Goal: Transaction & Acquisition: Purchase product/service

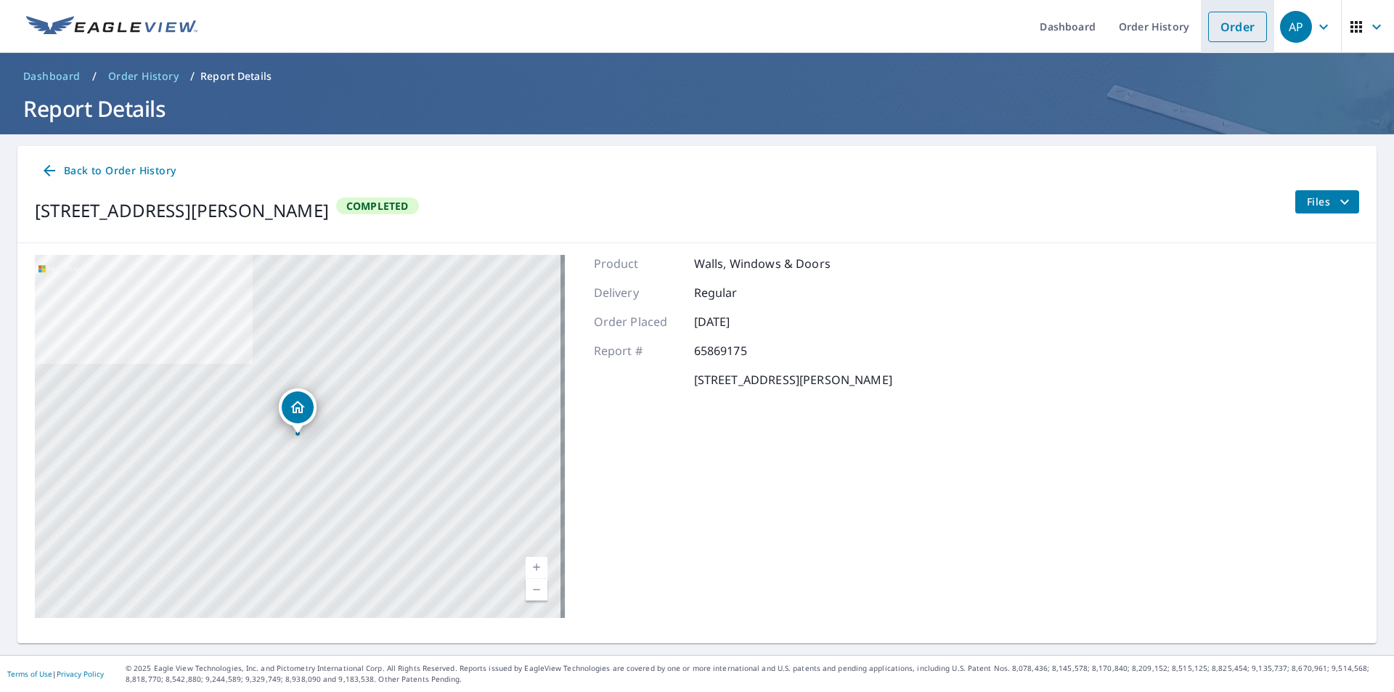
click at [1214, 29] on link "Order" at bounding box center [1237, 27] width 59 height 31
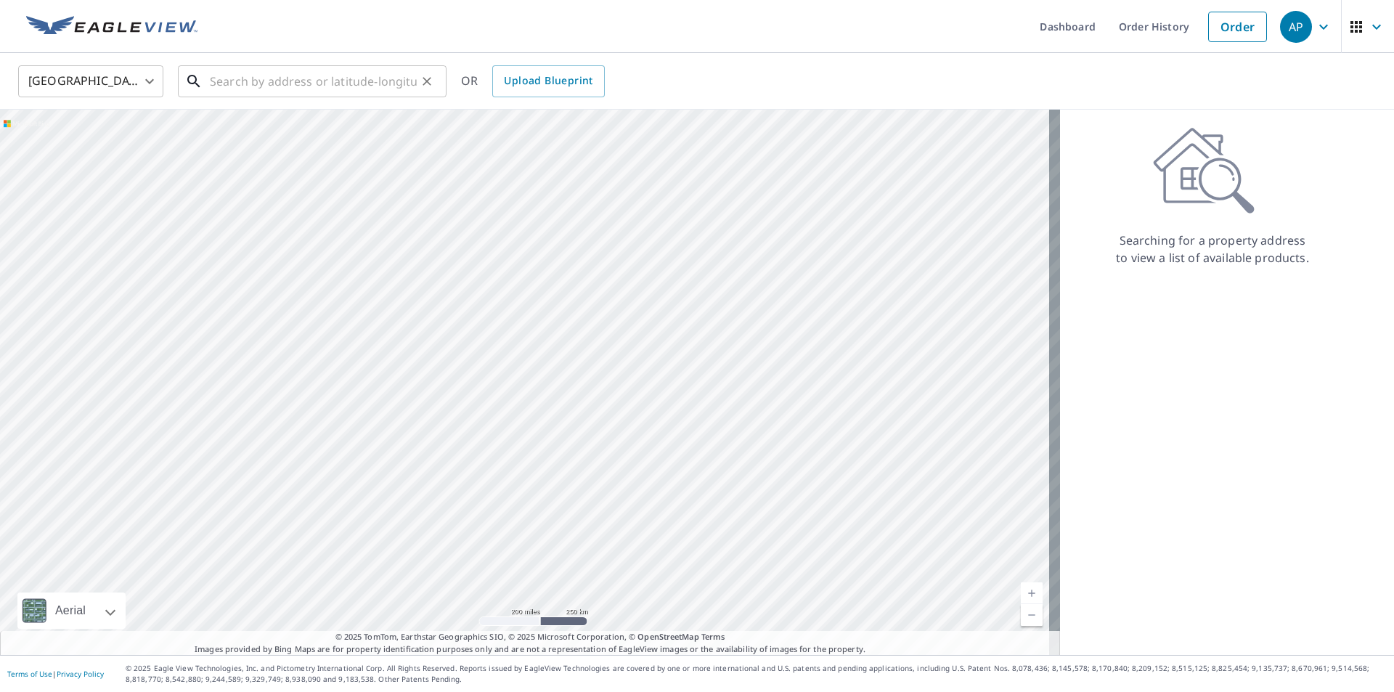
click at [245, 74] on input "text" at bounding box center [313, 81] width 207 height 41
click at [279, 78] on input "text" at bounding box center [313, 81] width 207 height 41
click at [288, 81] on input "text" at bounding box center [313, 81] width 207 height 41
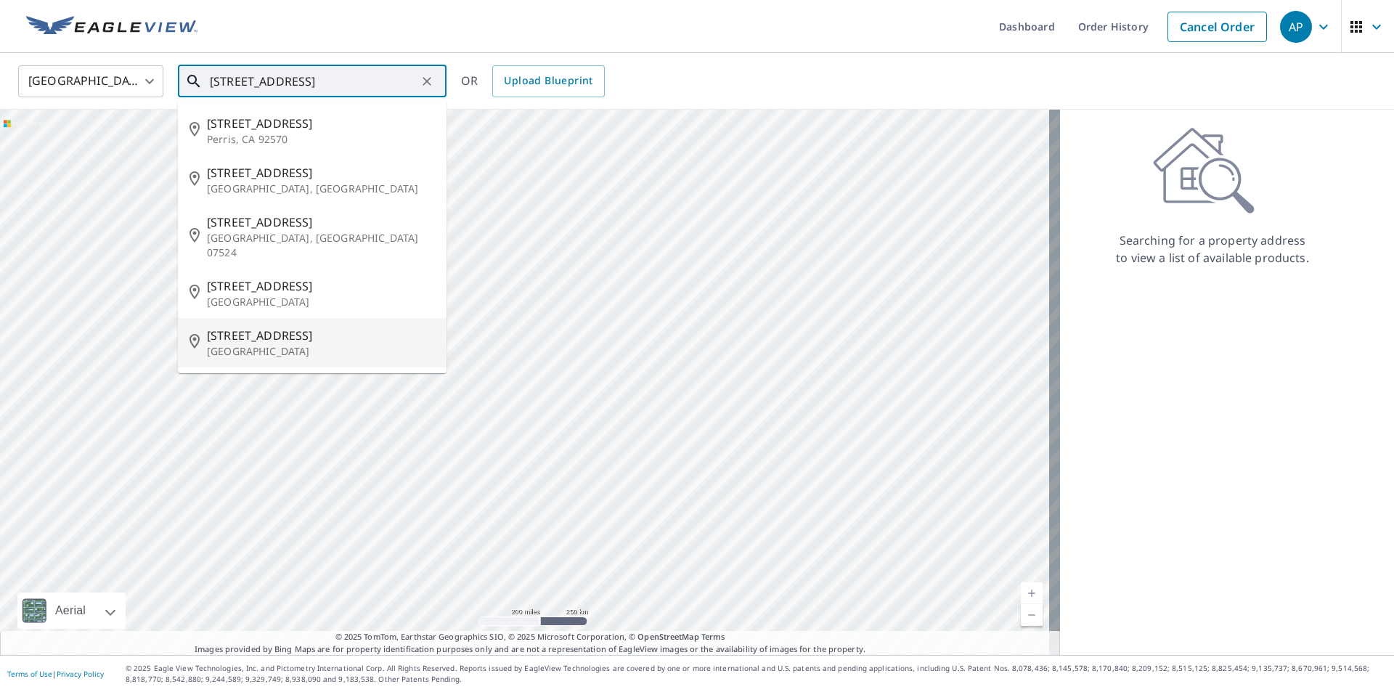
click at [264, 344] on p "[GEOGRAPHIC_DATA]" at bounding box center [321, 351] width 228 height 15
type input "[STREET_ADDRESS]"
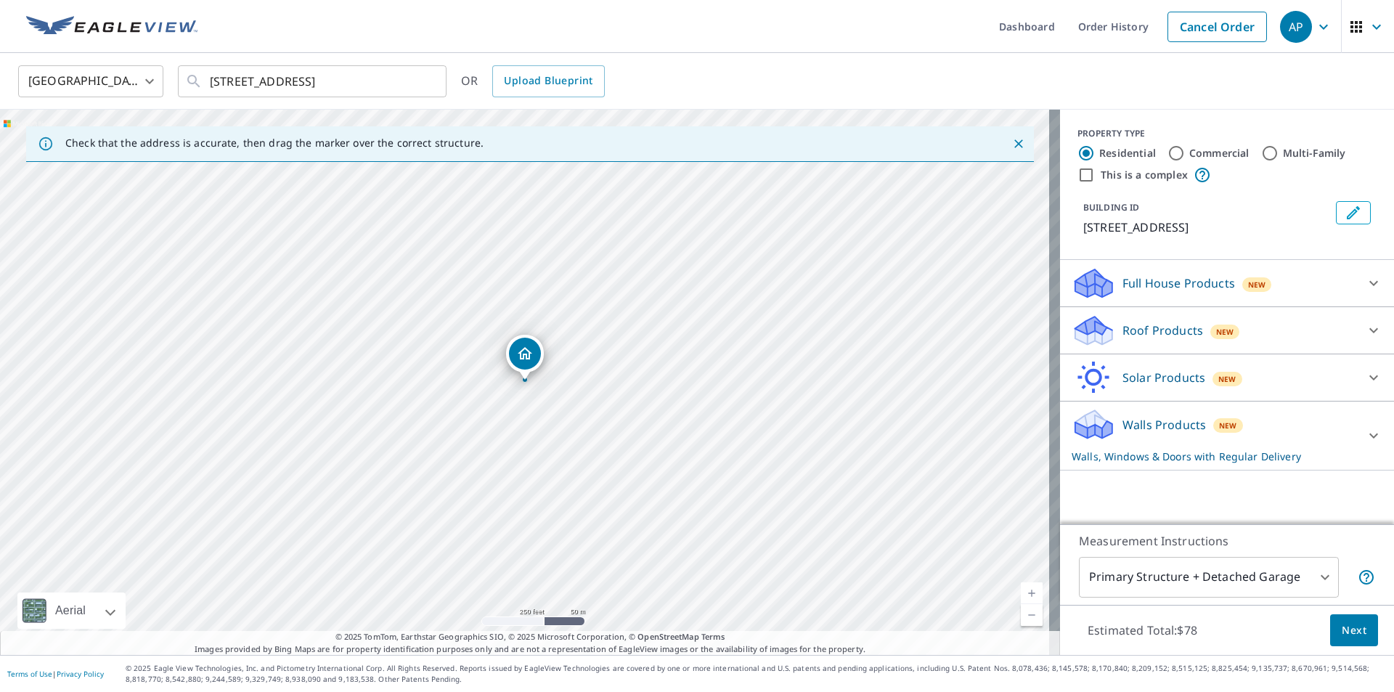
click at [1153, 328] on p "Roof Products" at bounding box center [1163, 330] width 81 height 17
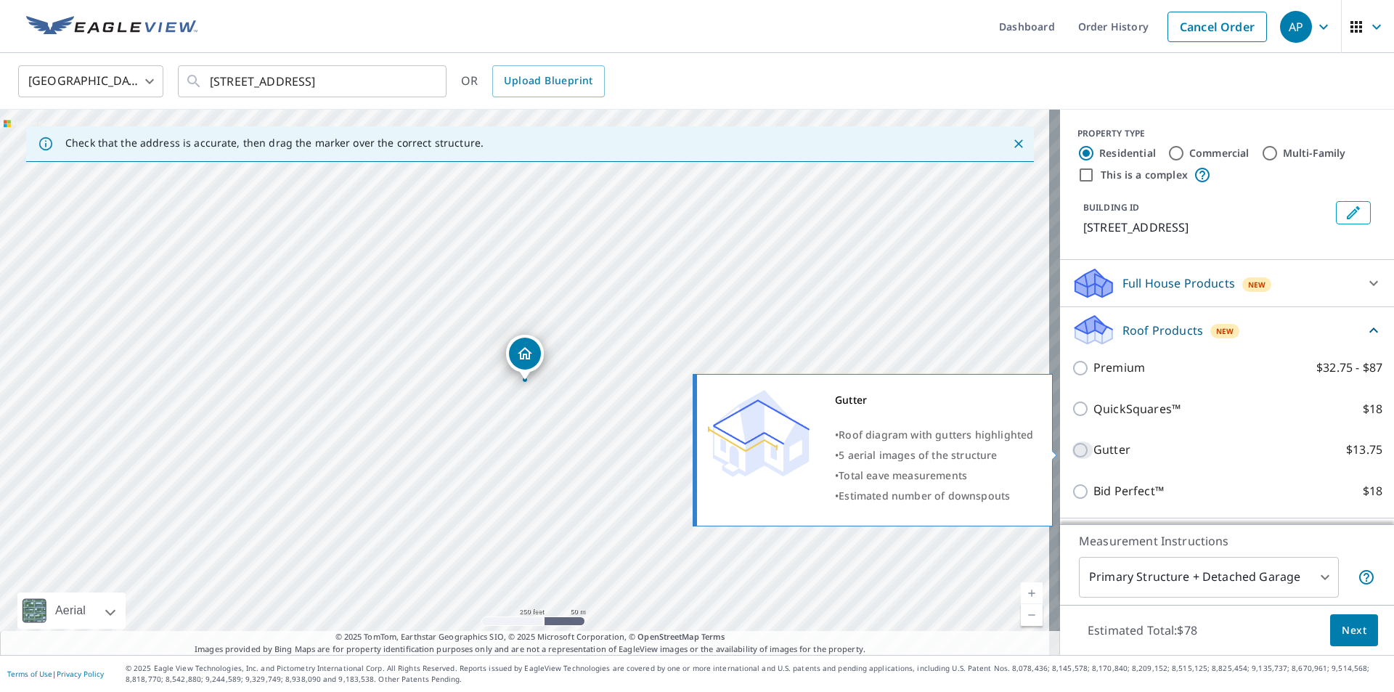
click at [1072, 449] on input "Gutter $13.75" at bounding box center [1083, 450] width 22 height 17
checkbox input "true"
checkbox input "false"
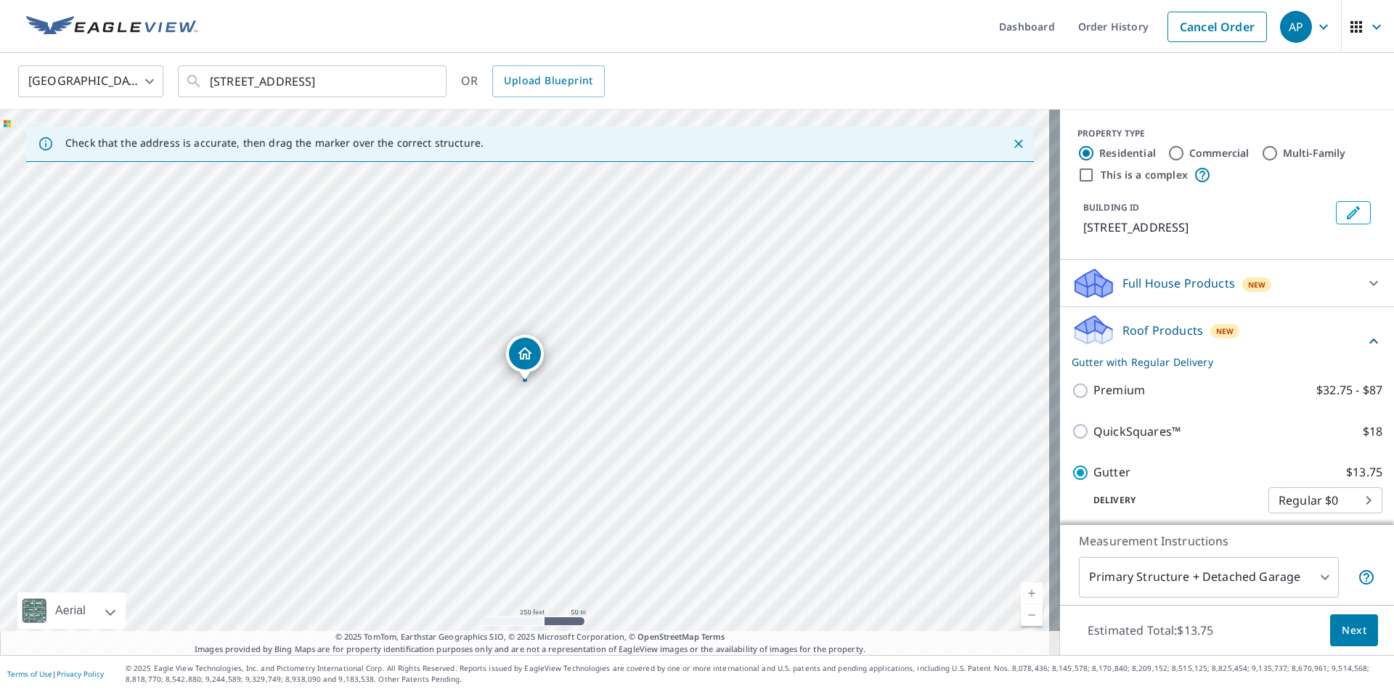
click at [1342, 624] on span "Next" at bounding box center [1354, 631] width 25 height 18
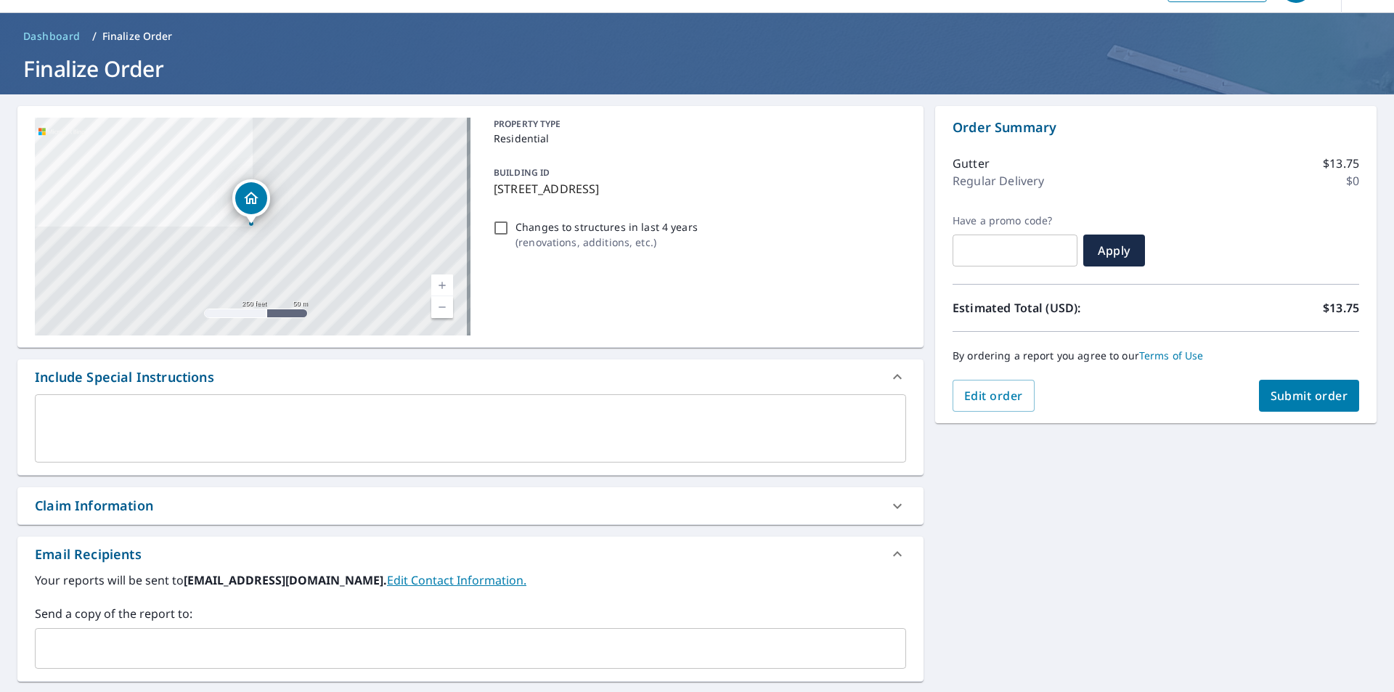
scroll to position [39, 0]
click at [1316, 401] on span "Submit order" at bounding box center [1310, 397] width 78 height 16
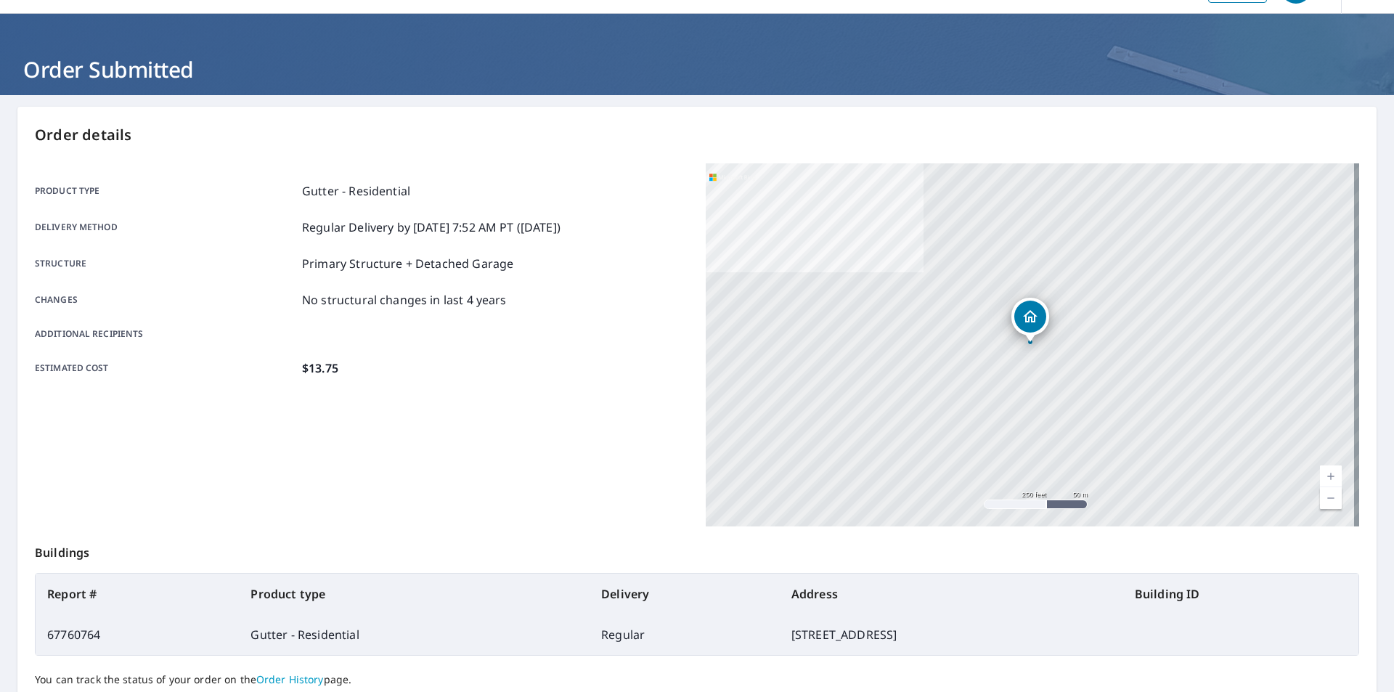
scroll to position [163, 0]
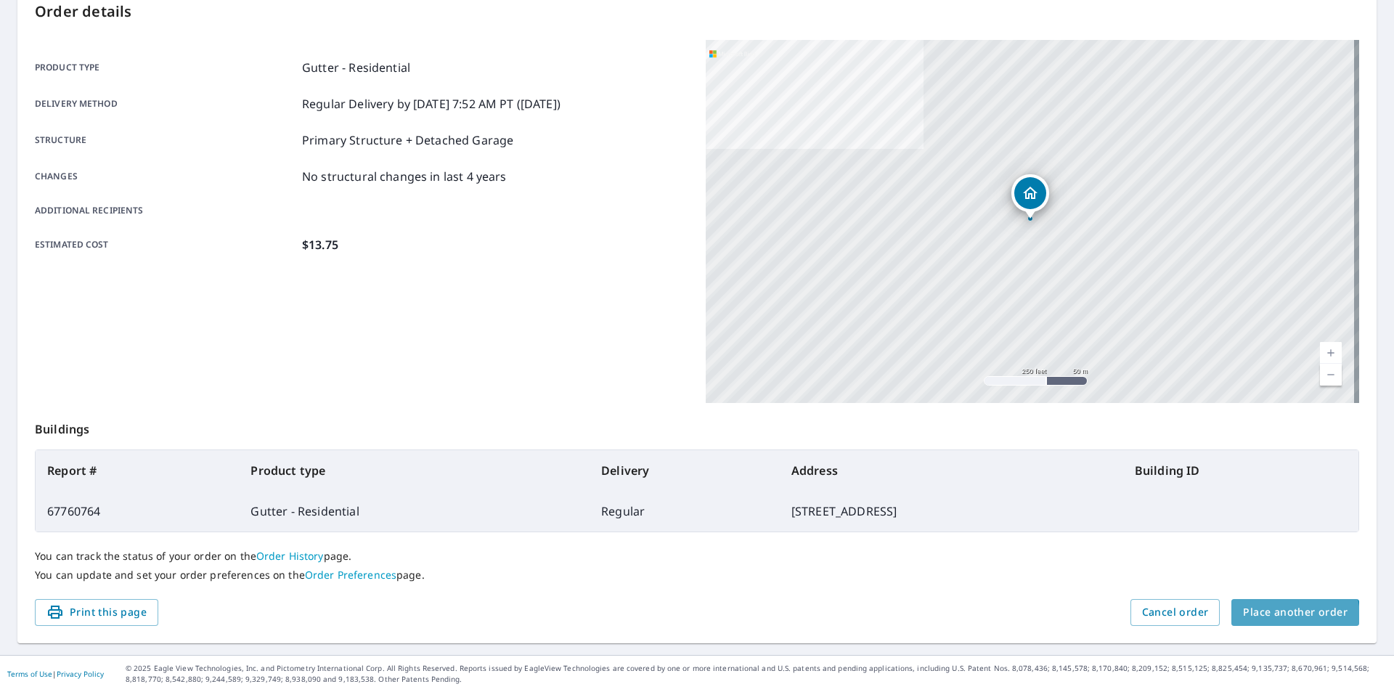
click at [1279, 617] on span "Place another order" at bounding box center [1295, 613] width 105 height 18
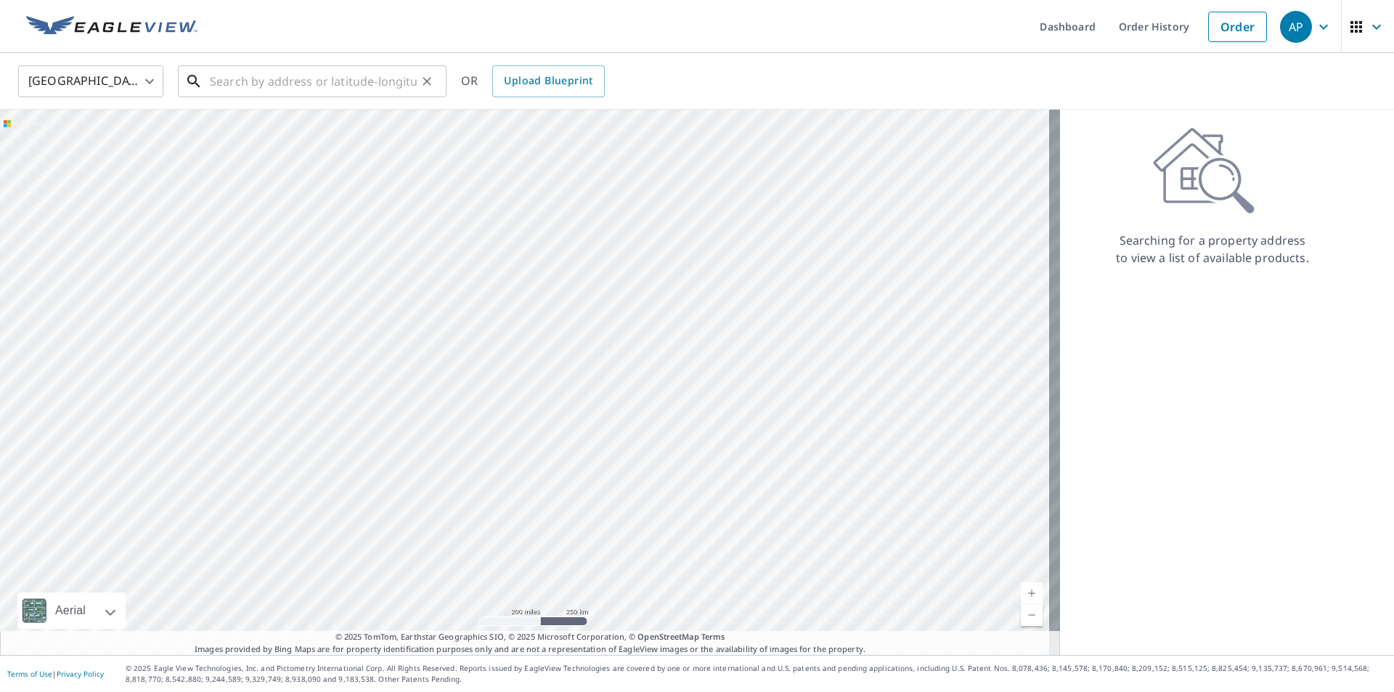
click at [265, 86] on input "text" at bounding box center [313, 81] width 207 height 41
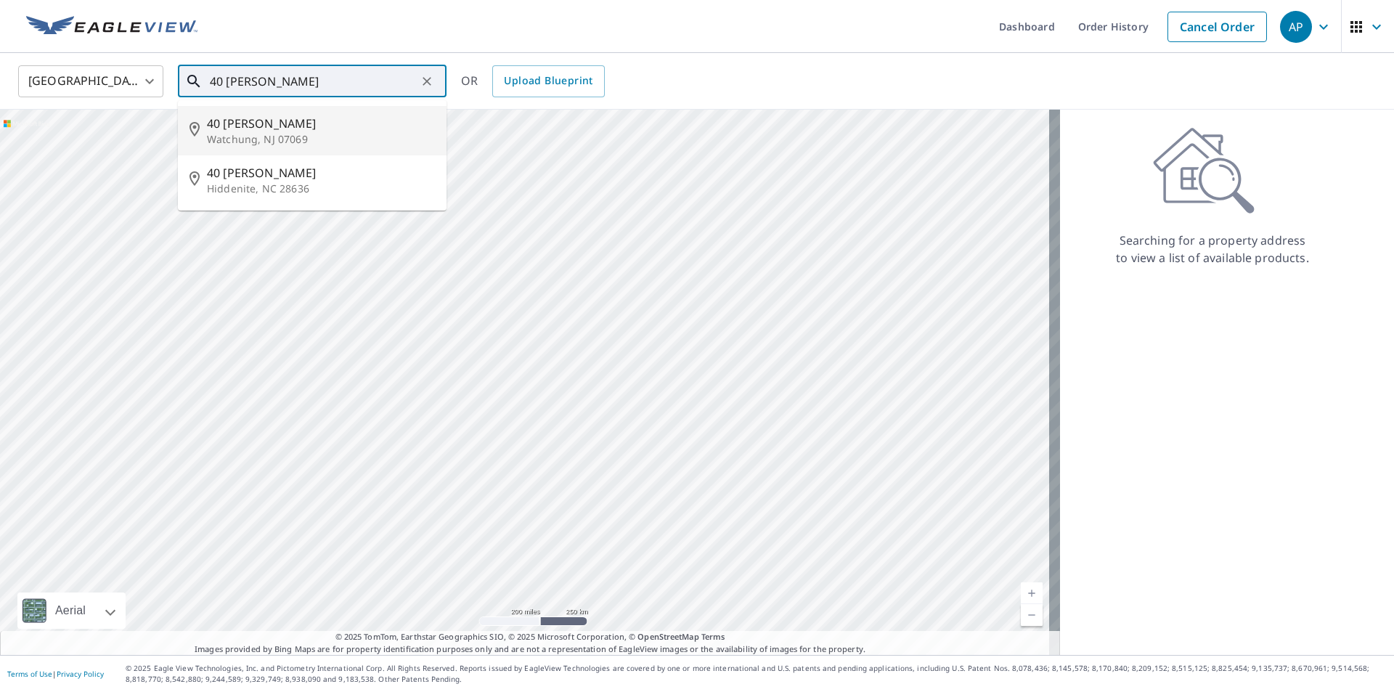
click at [255, 137] on p "Watchung, NJ 07069" at bounding box center [321, 139] width 228 height 15
type input "40 [PERSON_NAME] Watchung, NJ 07069"
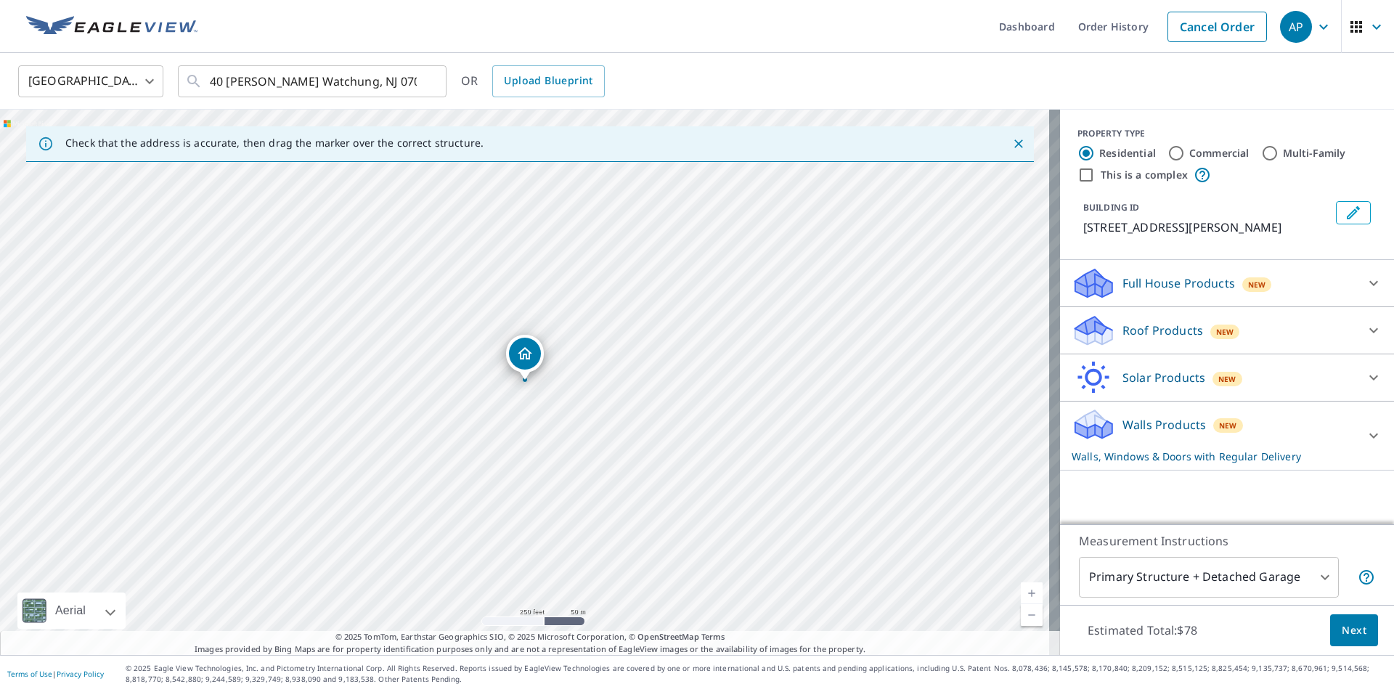
click at [1134, 329] on p "Roof Products" at bounding box center [1163, 330] width 81 height 17
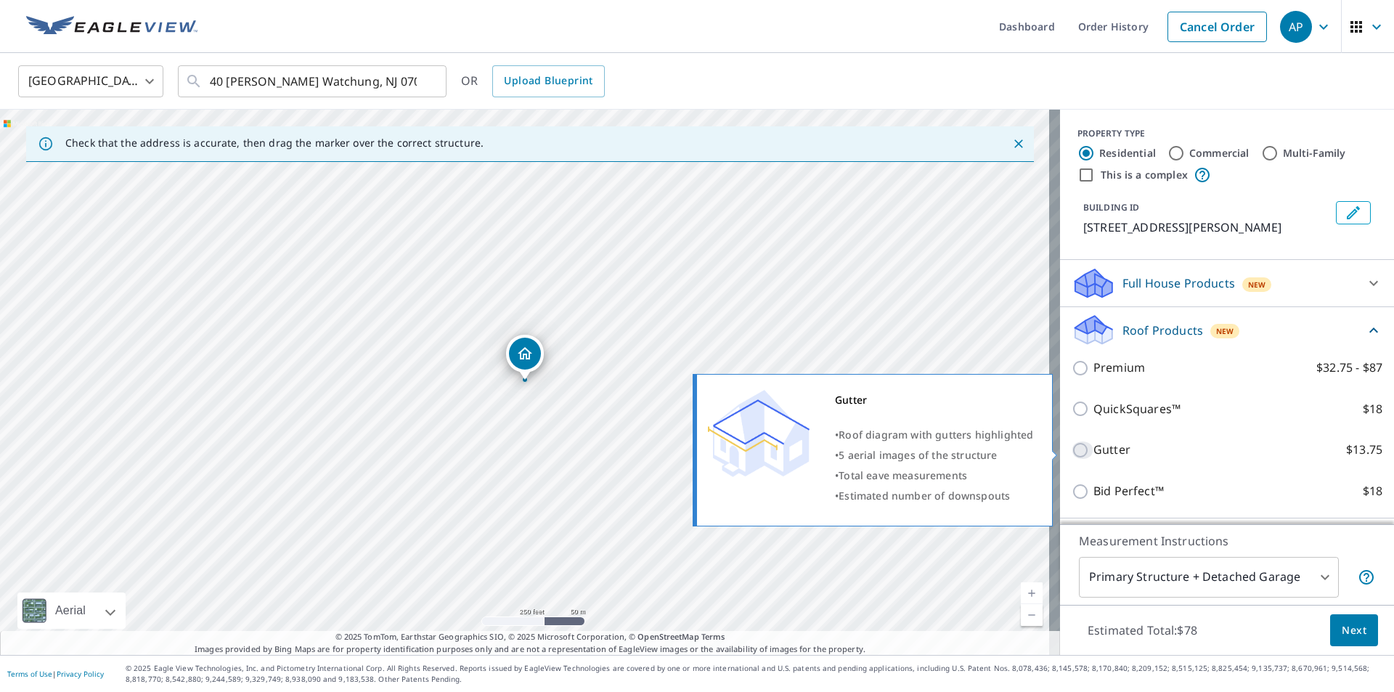
click at [1079, 447] on input "Gutter $13.75" at bounding box center [1083, 450] width 22 height 17
checkbox input "true"
checkbox input "false"
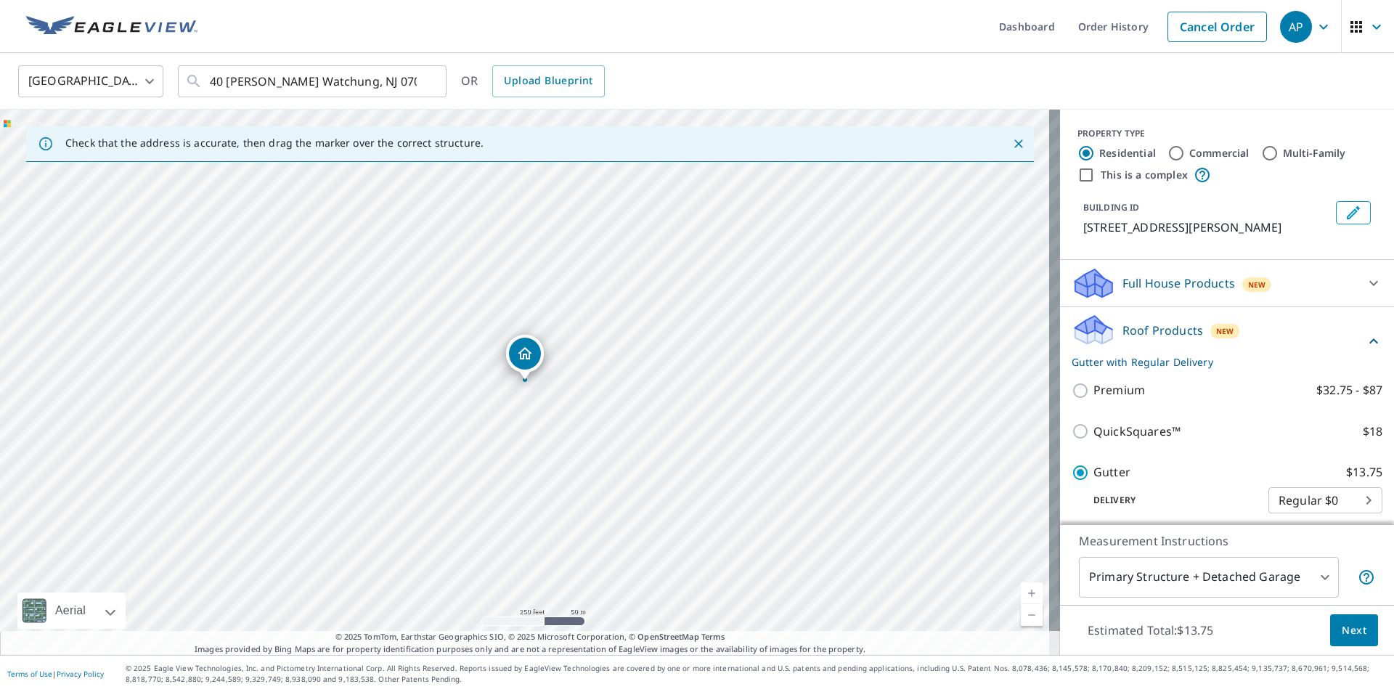
click at [1343, 630] on span "Next" at bounding box center [1354, 631] width 25 height 18
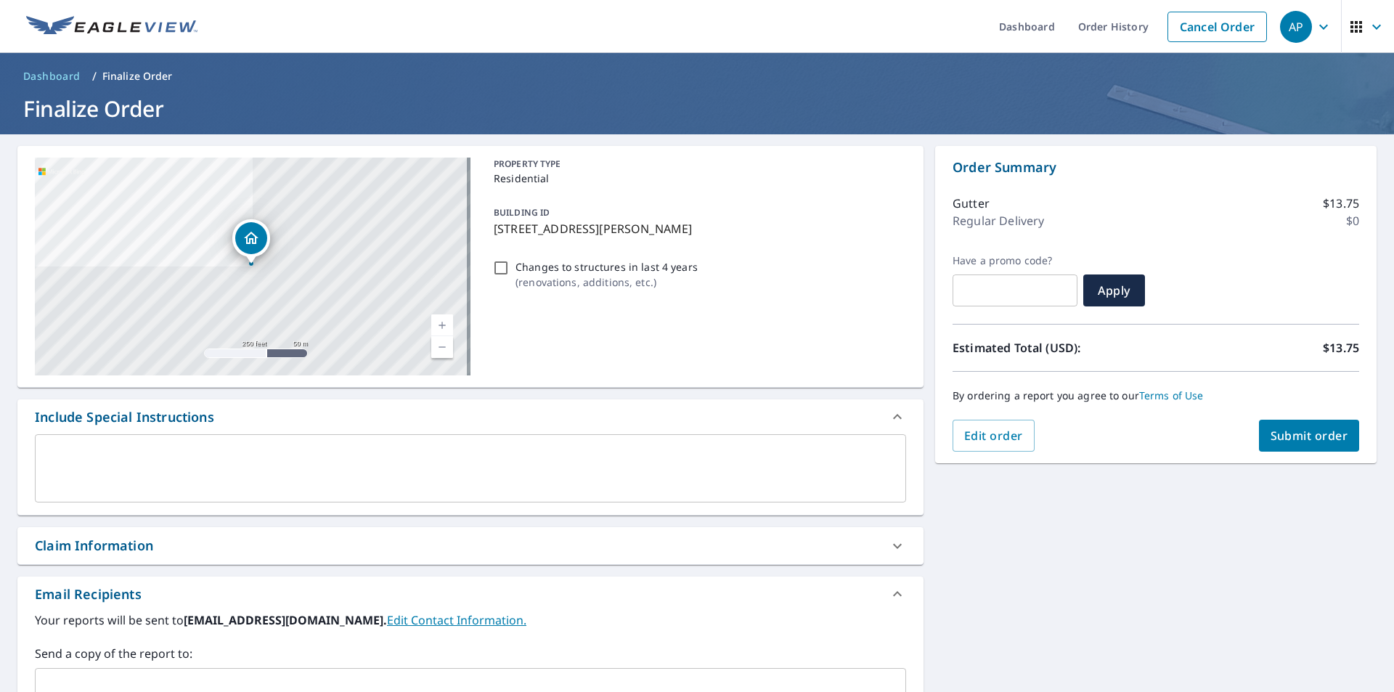
click at [1280, 434] on span "Submit order" at bounding box center [1310, 436] width 78 height 16
